Goal: Task Accomplishment & Management: Use online tool/utility

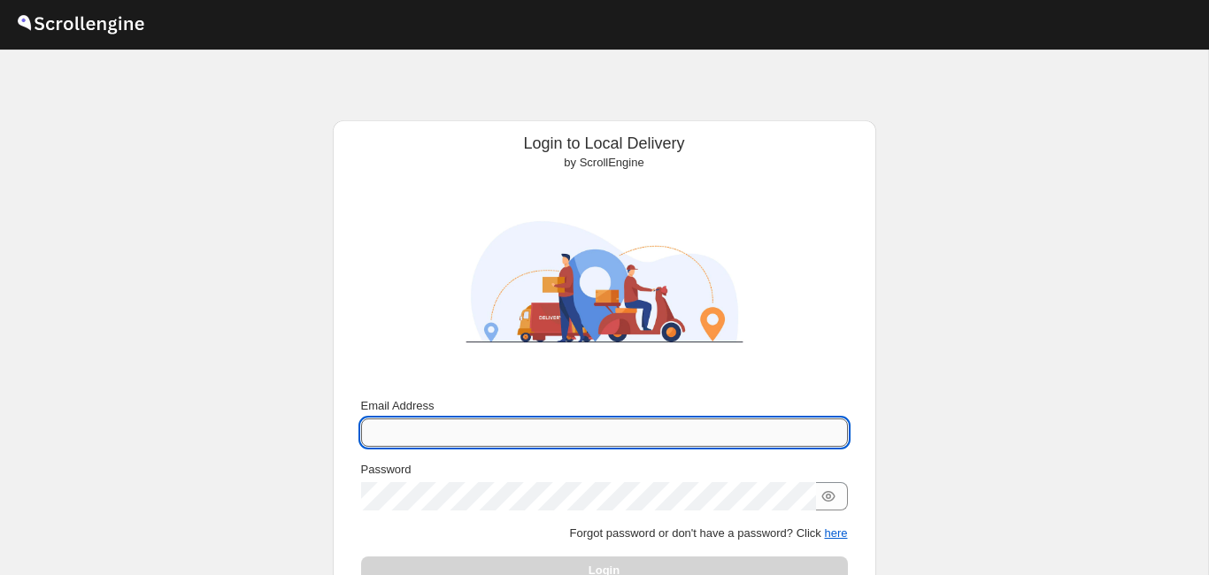
click at [458, 433] on input "Email Address" at bounding box center [604, 433] width 487 height 28
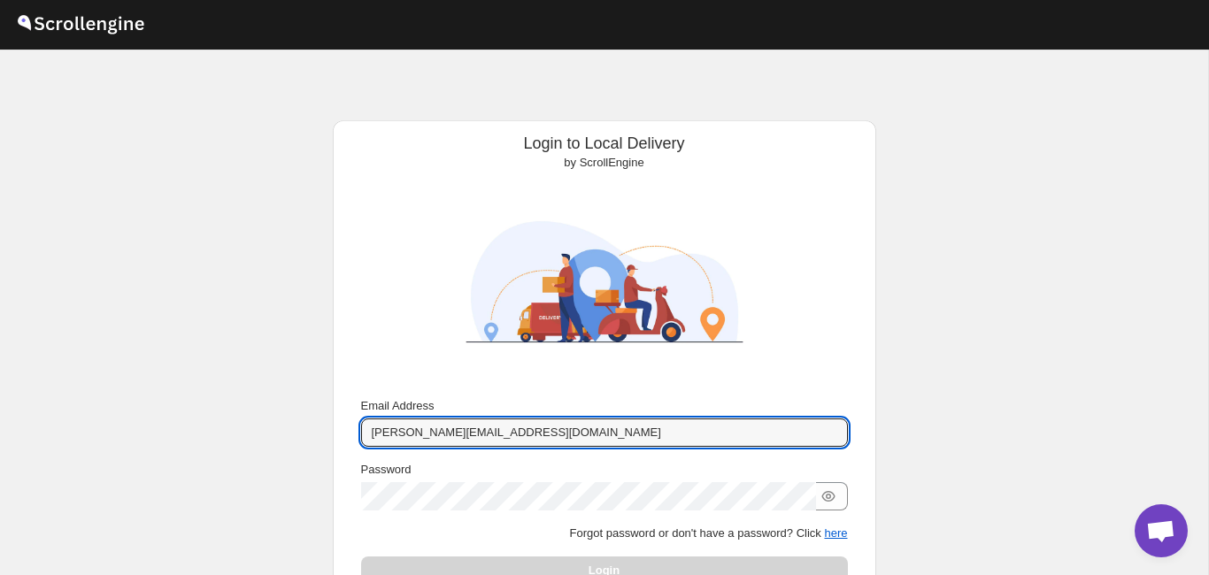
type input "[PERSON_NAME][EMAIL_ADDRESS][DOMAIN_NAME]"
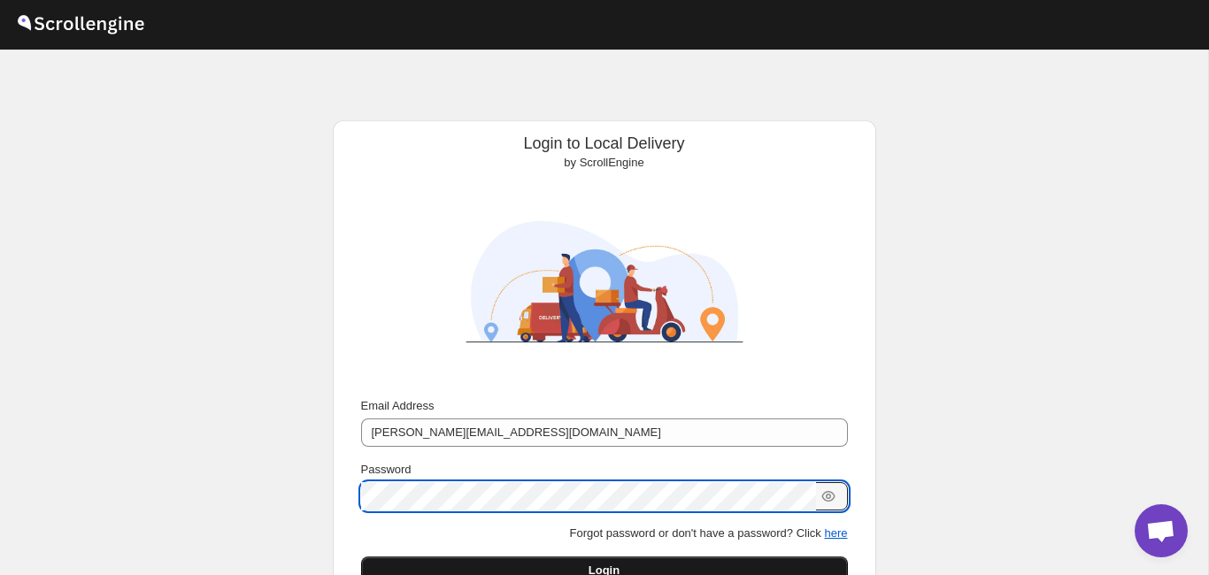
click at [489, 532] on button "Login" at bounding box center [604, 571] width 487 height 28
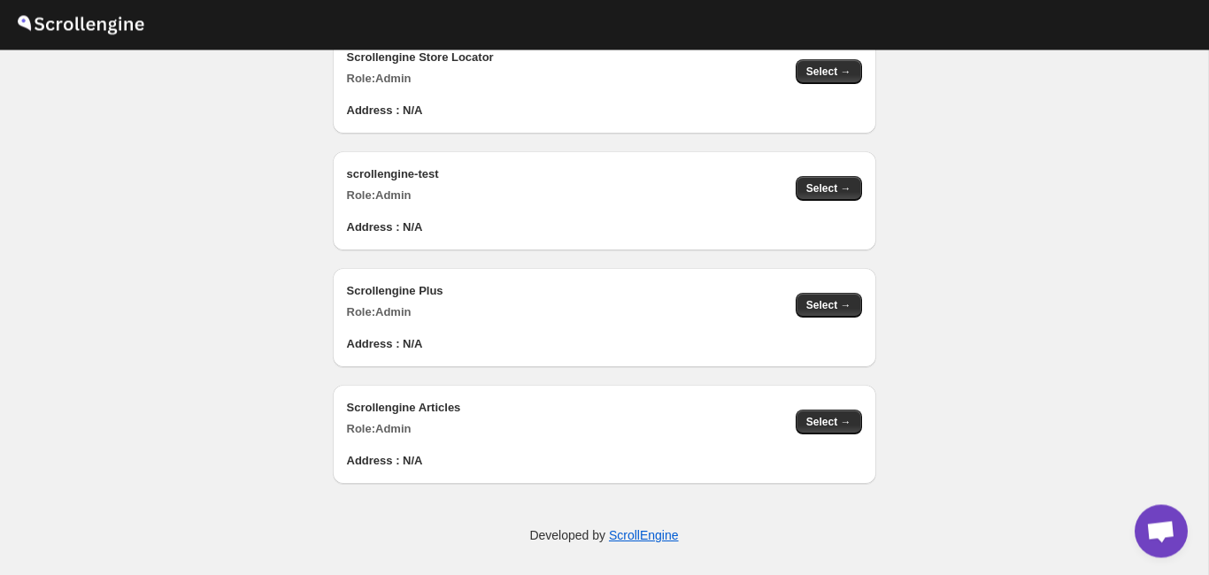
scroll to position [1799, 0]
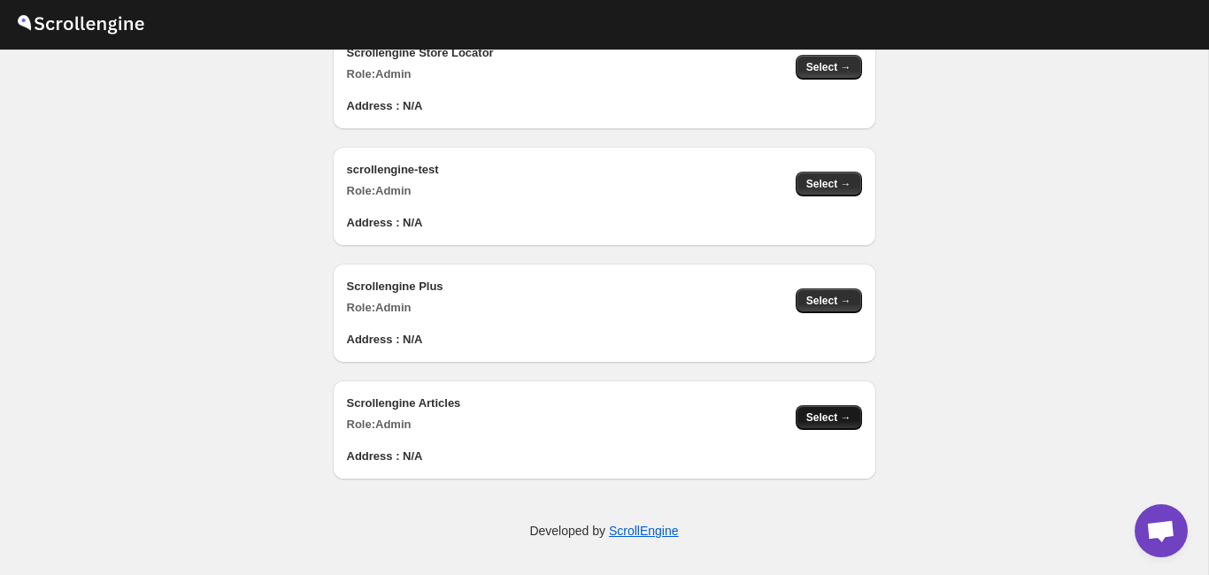
click at [822, 427] on button "Select →" at bounding box center [828, 417] width 66 height 25
